Goal: Information Seeking & Learning: Learn about a topic

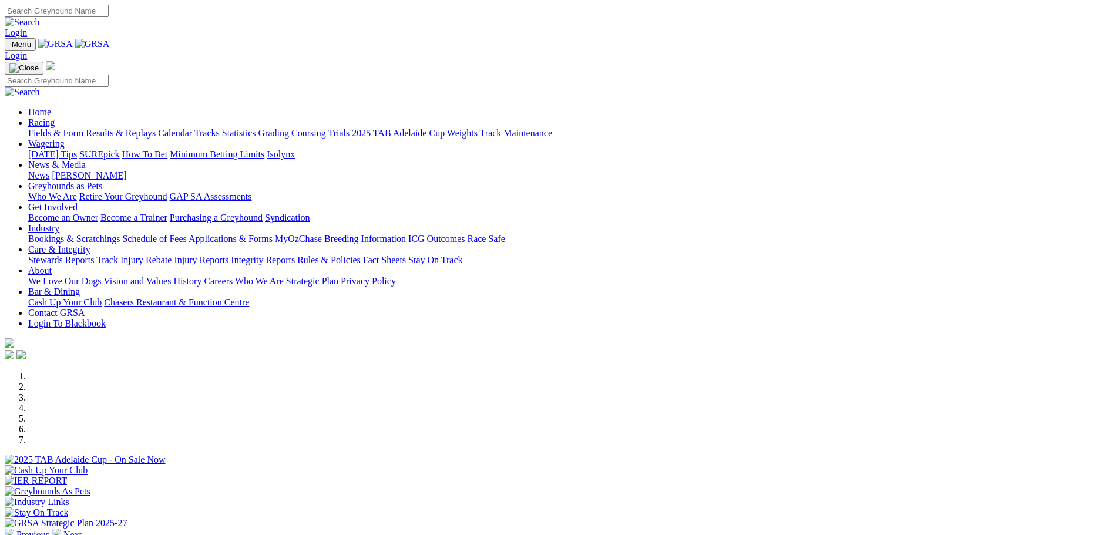
click at [94, 255] on link "Stewards Reports" at bounding box center [61, 260] width 66 height 10
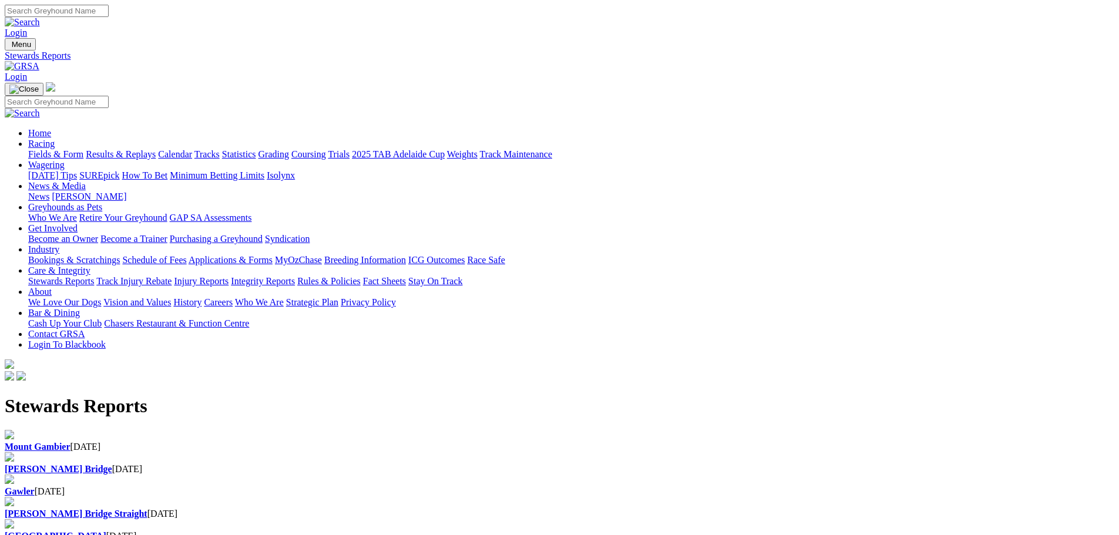
click at [112, 464] on b "Murray Bridge" at bounding box center [58, 469] width 107 height 10
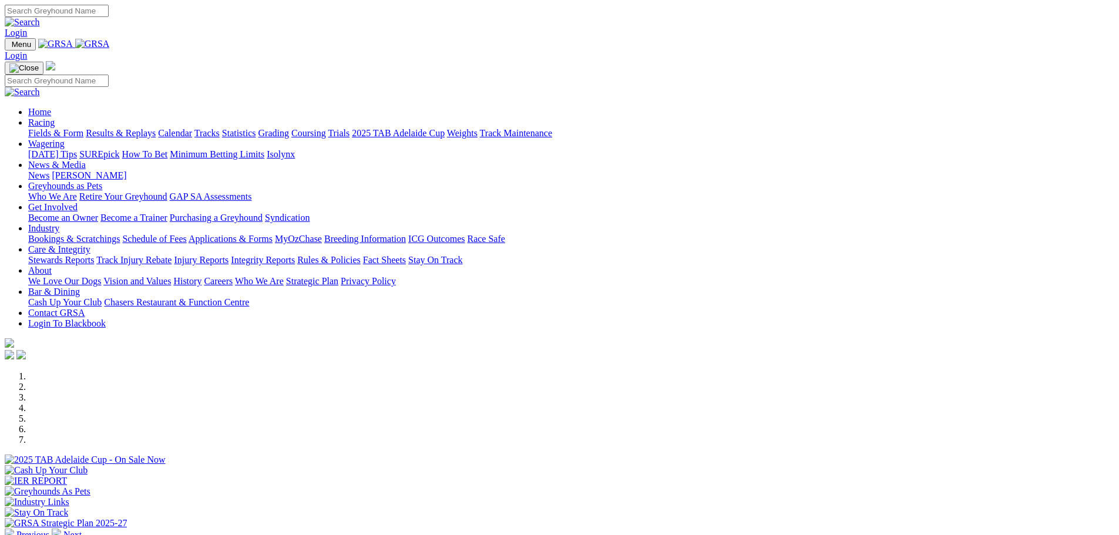
scroll to position [294, 0]
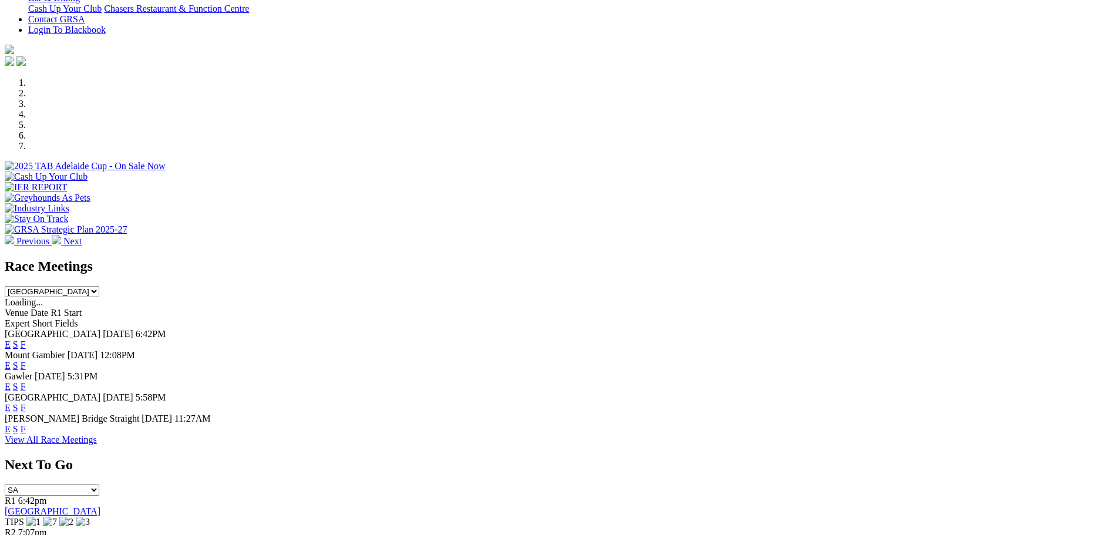
click at [11, 339] on link "E" at bounding box center [8, 344] width 6 height 10
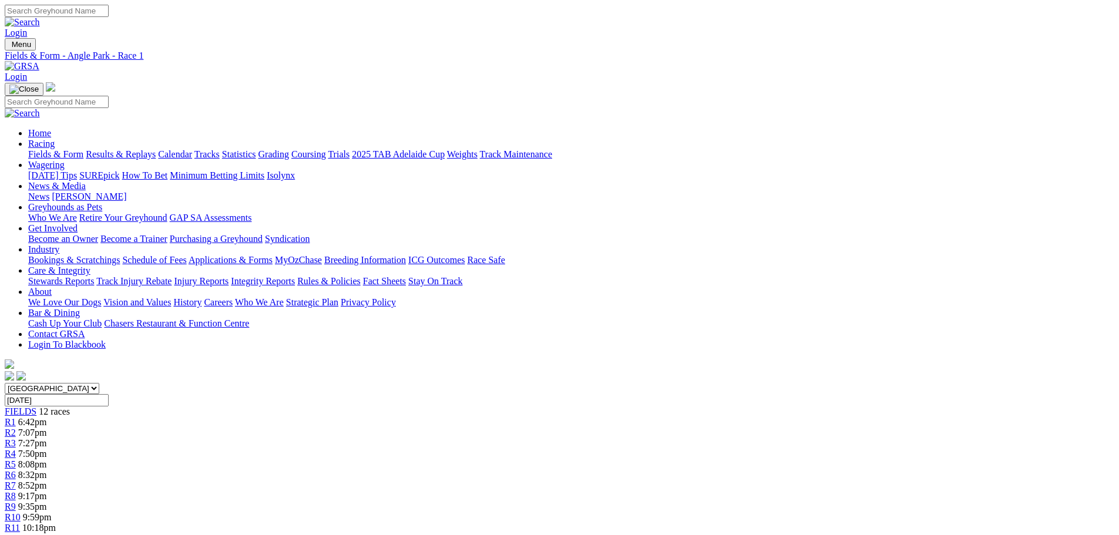
click at [16, 491] on link "R8" at bounding box center [10, 496] width 11 height 10
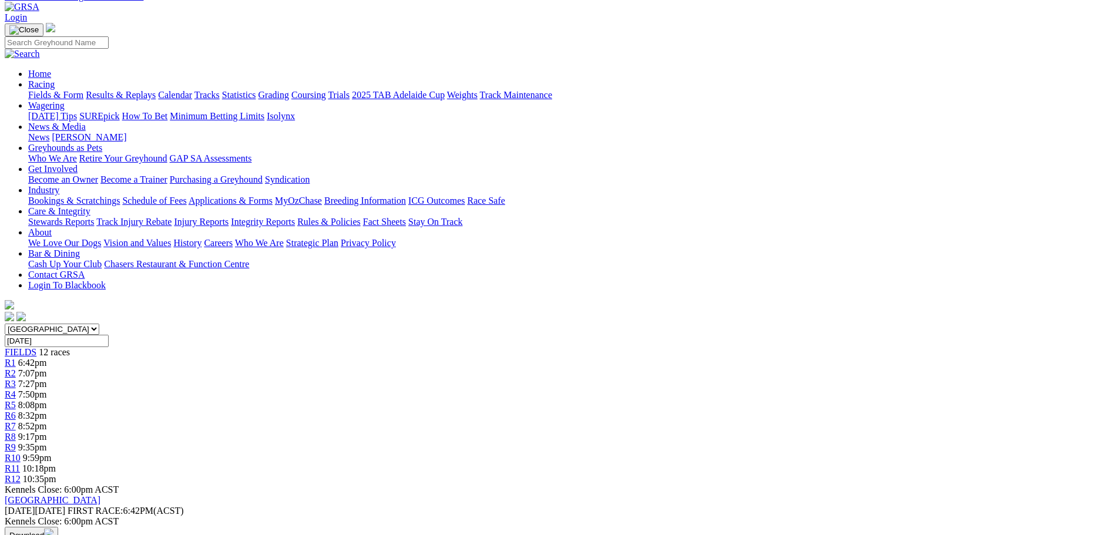
scroll to position [59, 0]
click at [47, 422] on span "8:52pm" at bounding box center [32, 427] width 29 height 10
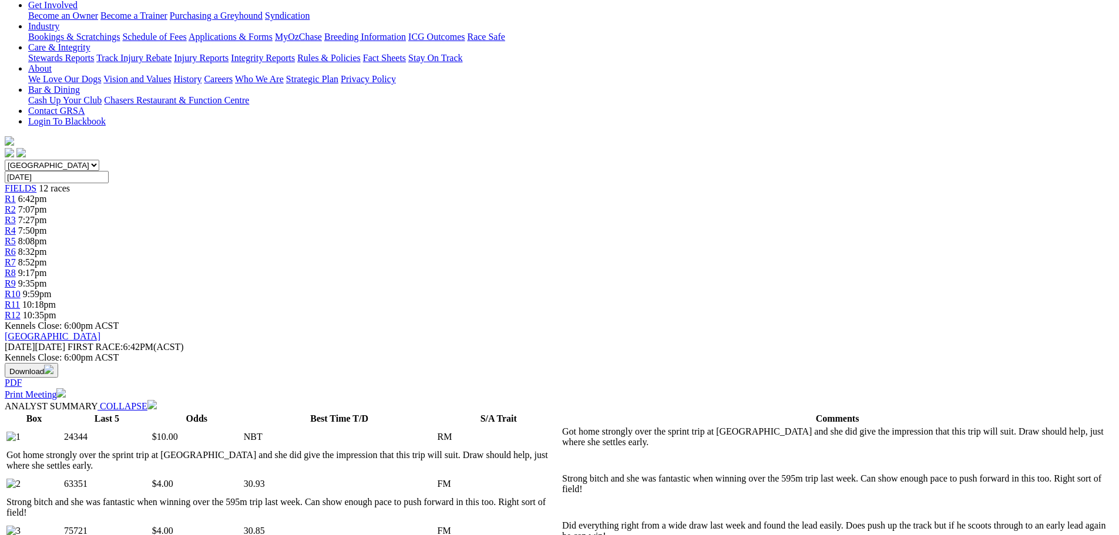
scroll to position [235, 0]
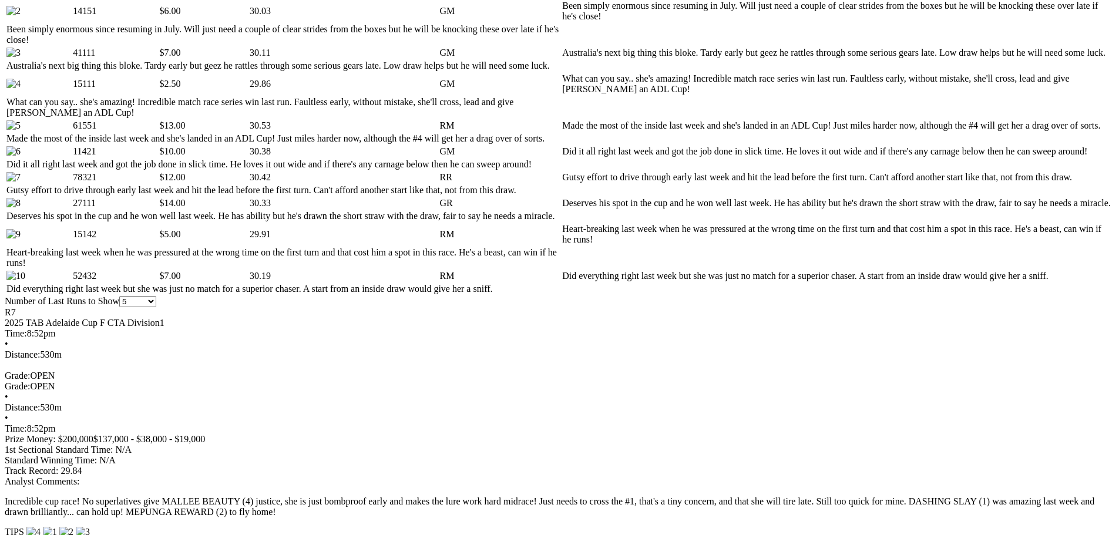
scroll to position [646, 0]
